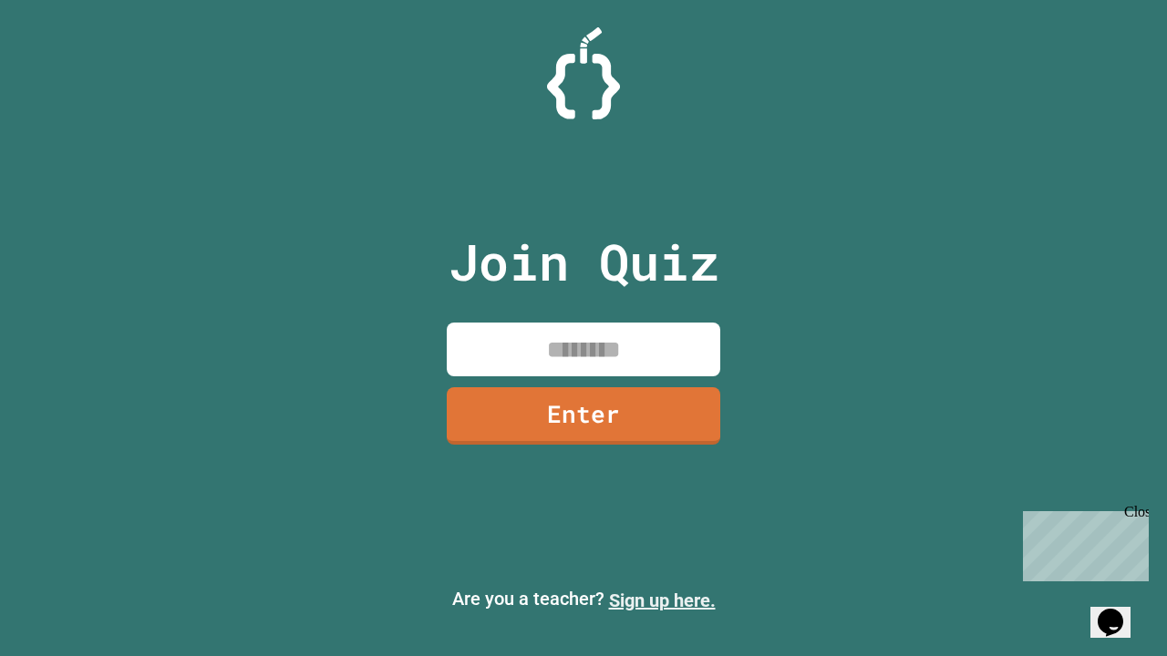
click at [662, 601] on link "Sign up here." at bounding box center [662, 601] width 107 height 22
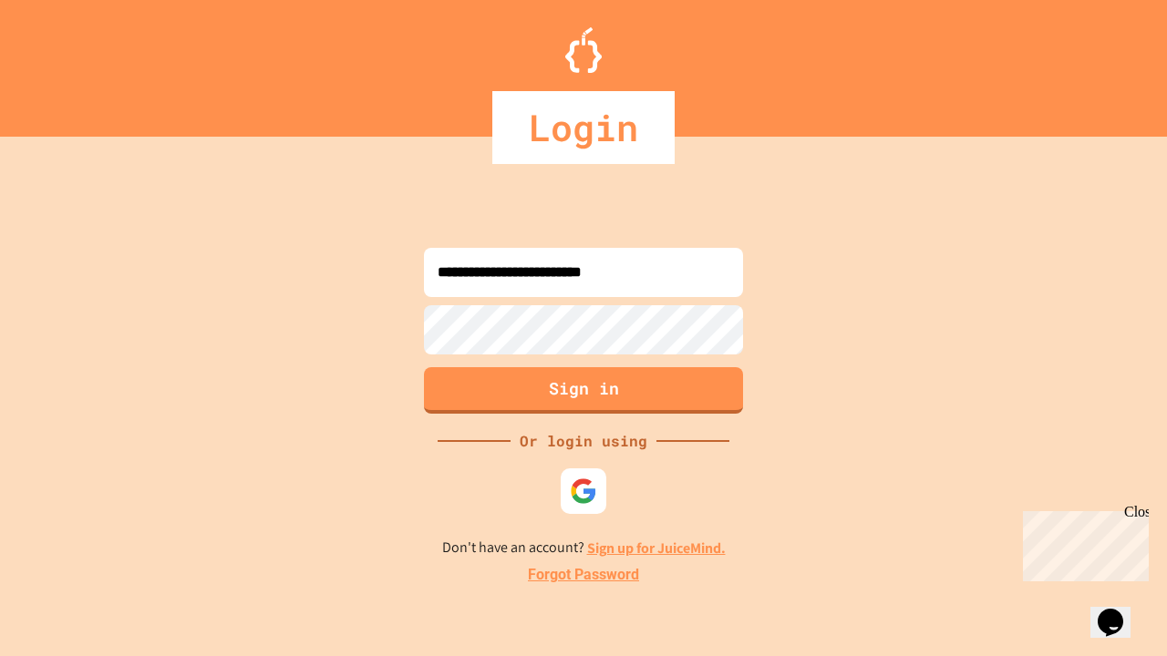
type input "**********"
